Goal: Information Seeking & Learning: Find specific fact

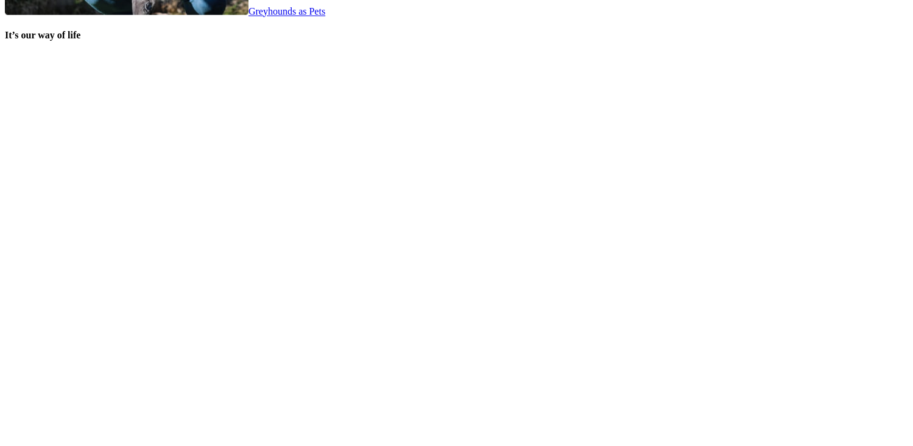
scroll to position [2531, 0]
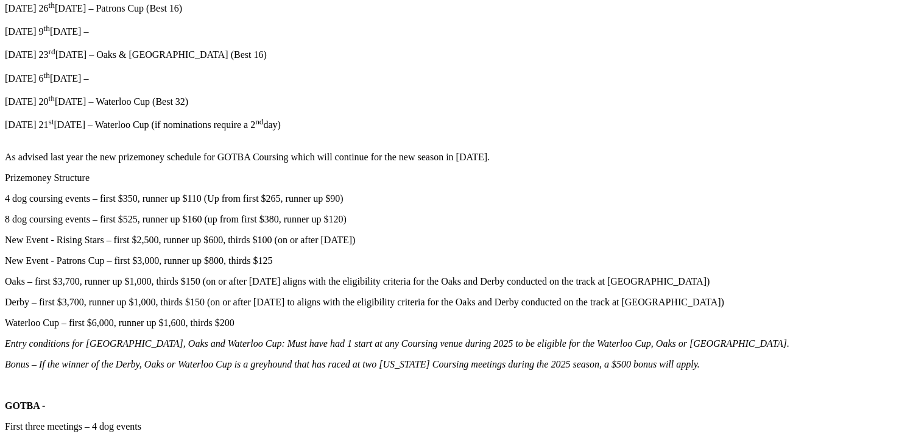
scroll to position [1036, 0]
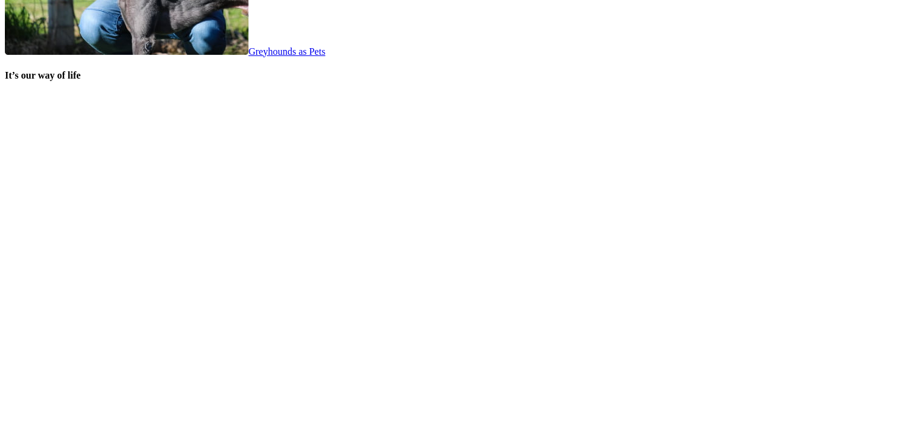
scroll to position [2498, 0]
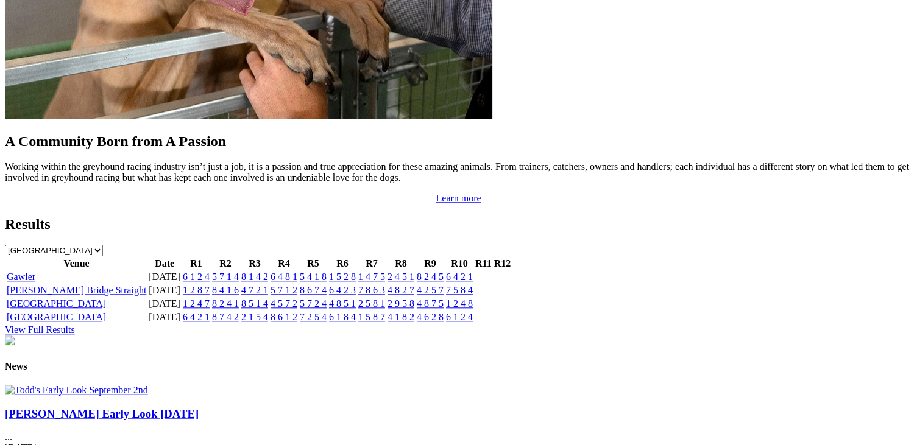
scroll to position [1279, 0]
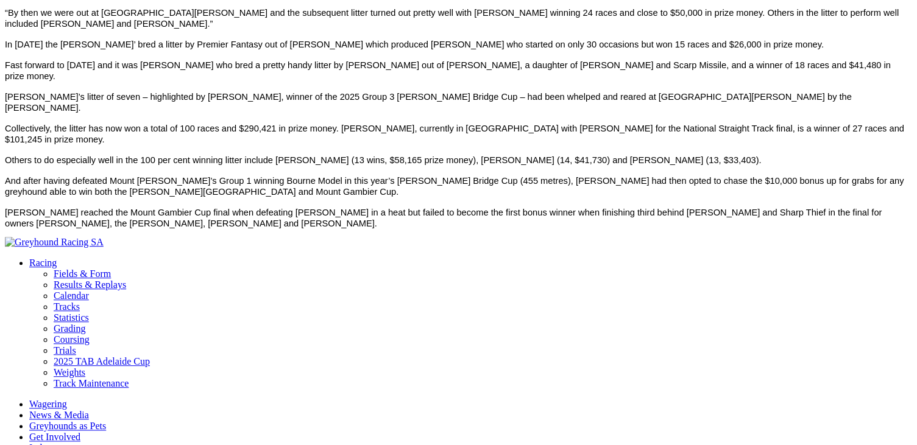
scroll to position [670, 0]
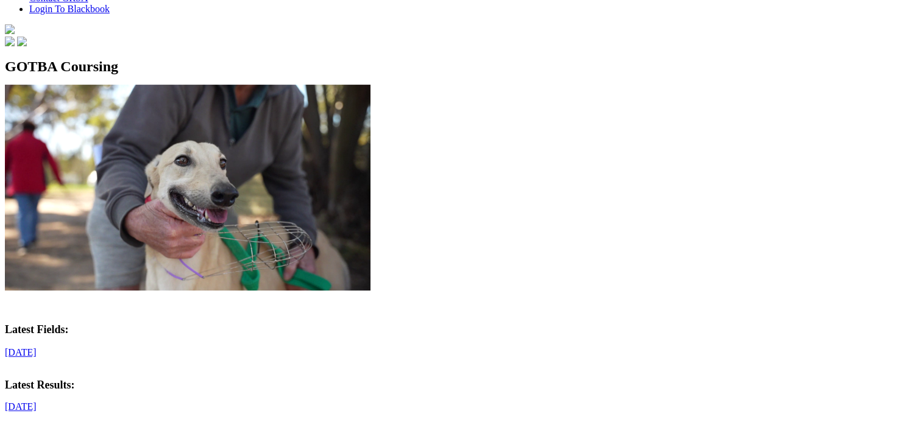
scroll to position [426, 0]
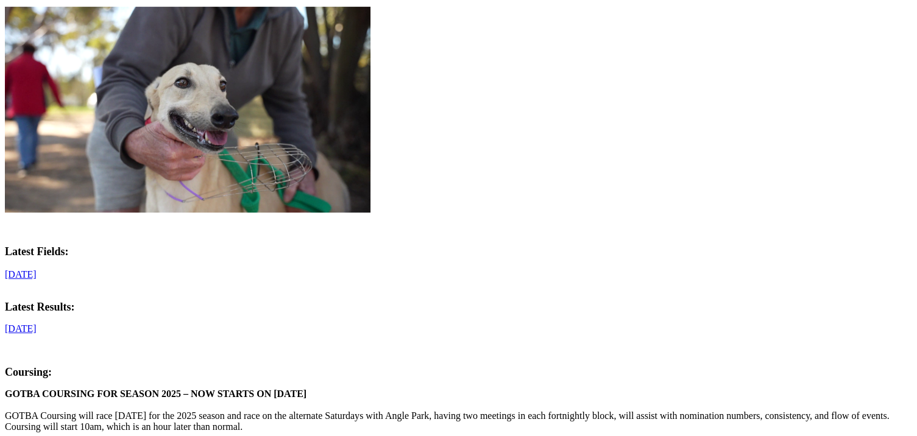
drag, startPoint x: 149, startPoint y: 305, endPoint x: 157, endPoint y: 305, distance: 7.9
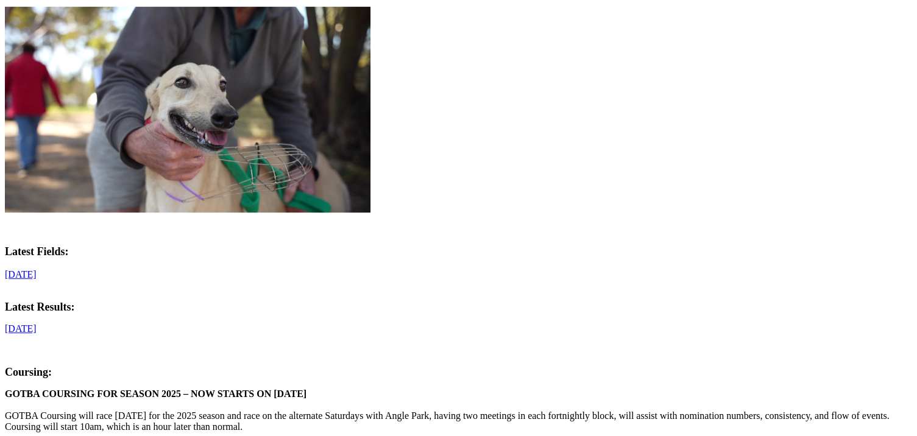
drag, startPoint x: 79, startPoint y: 261, endPoint x: 84, endPoint y: 258, distance: 6.6
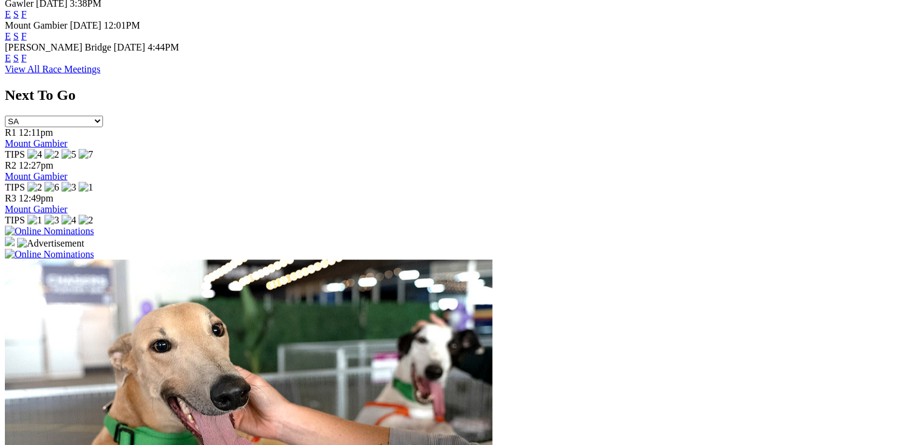
scroll to position [487, 0]
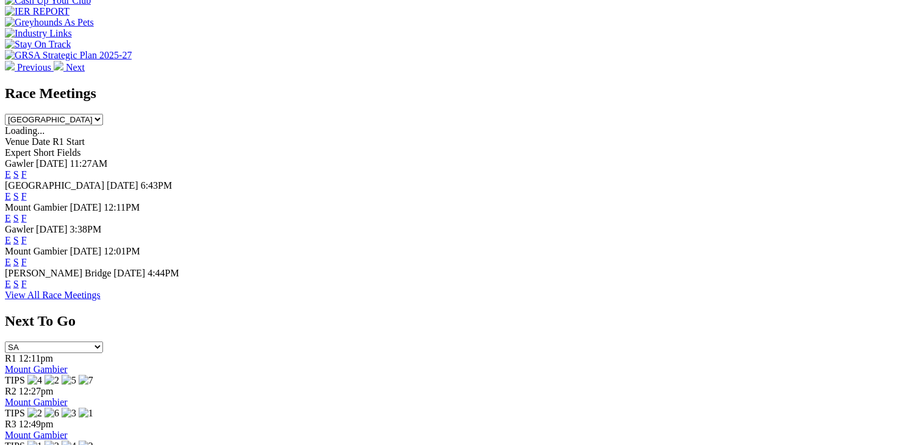
click at [101, 300] on link "View All Race Meetings" at bounding box center [53, 295] width 96 height 10
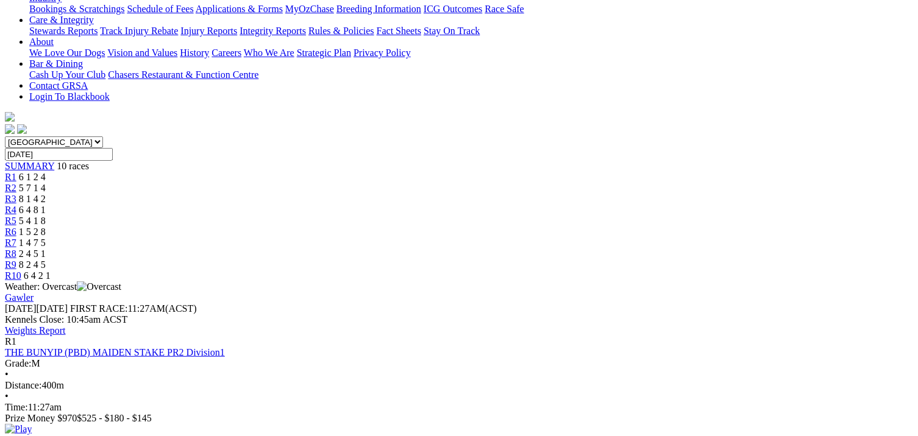
scroll to position [305, 0]
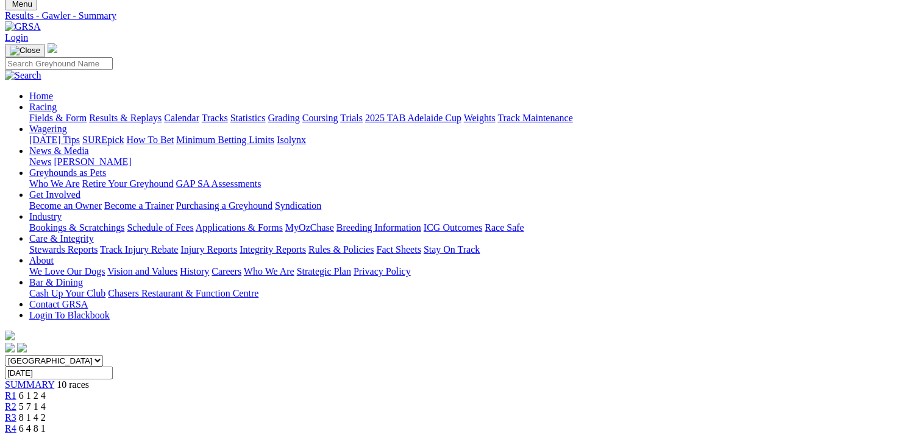
scroll to position [0, 0]
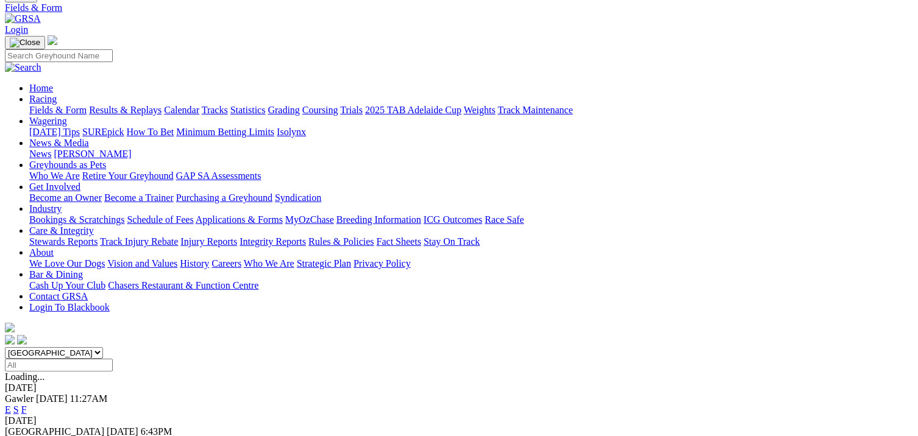
scroll to position [122, 0]
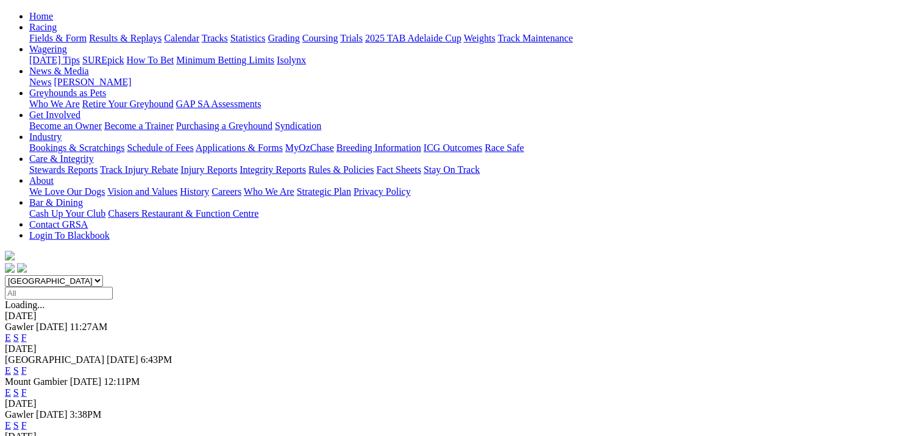
click at [27, 420] on link "F" at bounding box center [23, 425] width 5 height 10
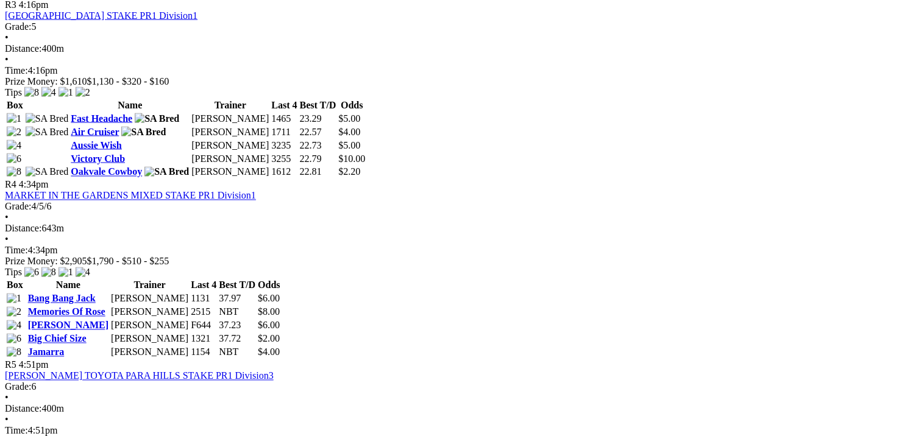
scroll to position [914, 0]
